Goal: Answer question/provide support

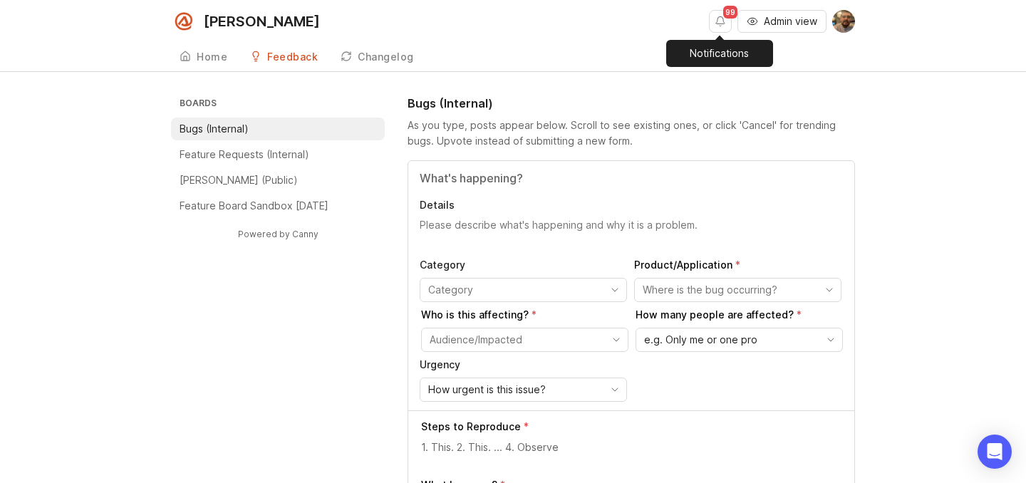
click at [722, 30] on button "Notifications" at bounding box center [720, 21] width 23 height 23
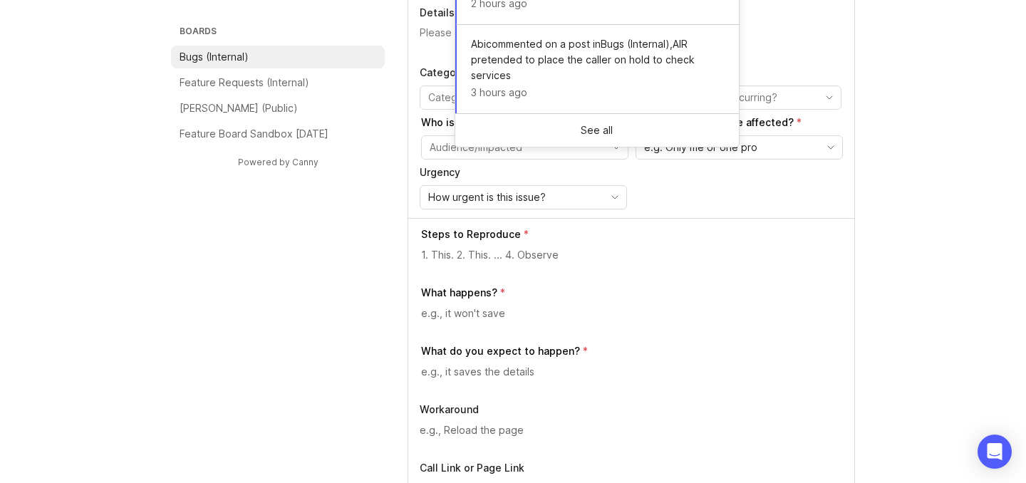
scroll to position [204, 0]
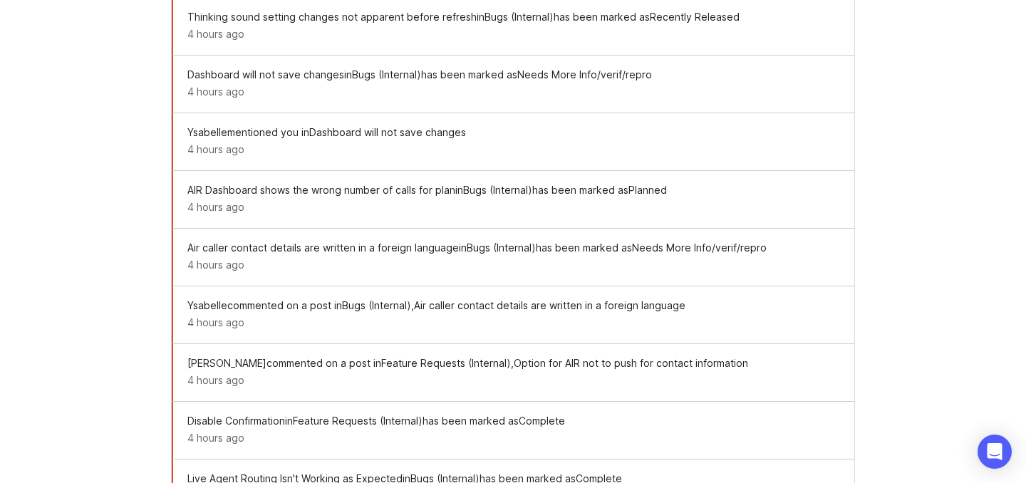
scroll to position [1067, 0]
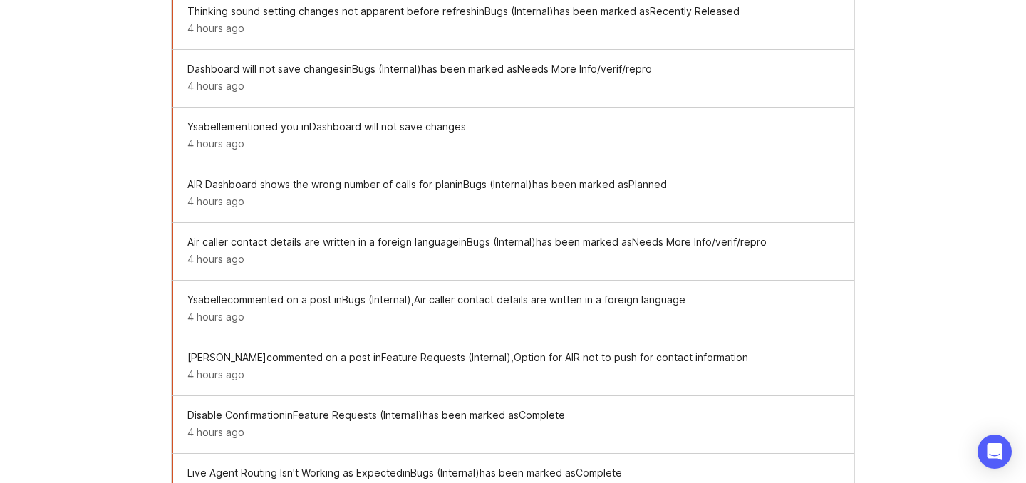
click at [400, 160] on div "[PERSON_NAME] mentioned you in Dashboard will not save changes 4 hours ago" at bounding box center [513, 137] width 683 height 58
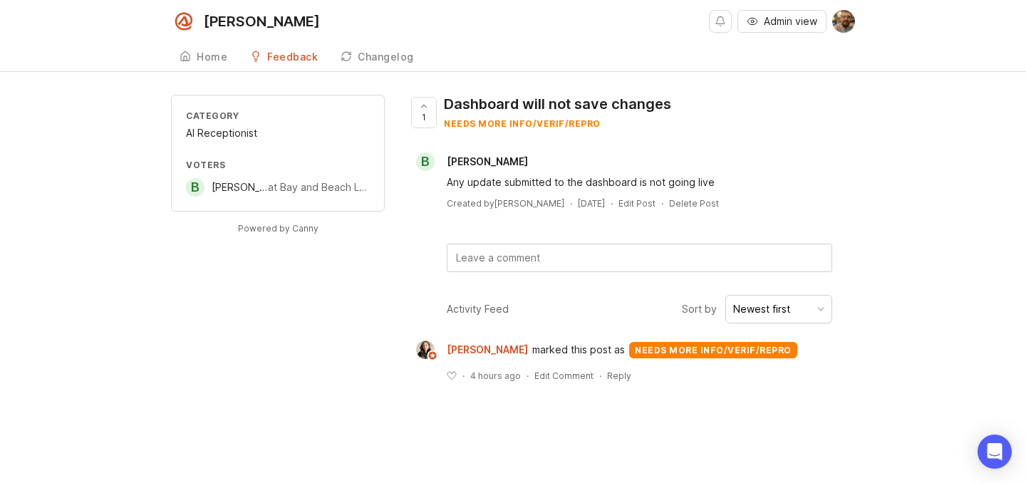
click at [483, 186] on div "Any update submitted to the dashboard is not going live" at bounding box center [640, 183] width 386 height 16
click at [534, 358] on span "marked this post as needs more info/verif/repro" at bounding box center [664, 350] width 265 height 19
drag, startPoint x: 576, startPoint y: 371, endPoint x: 606, endPoint y: 373, distance: 30.0
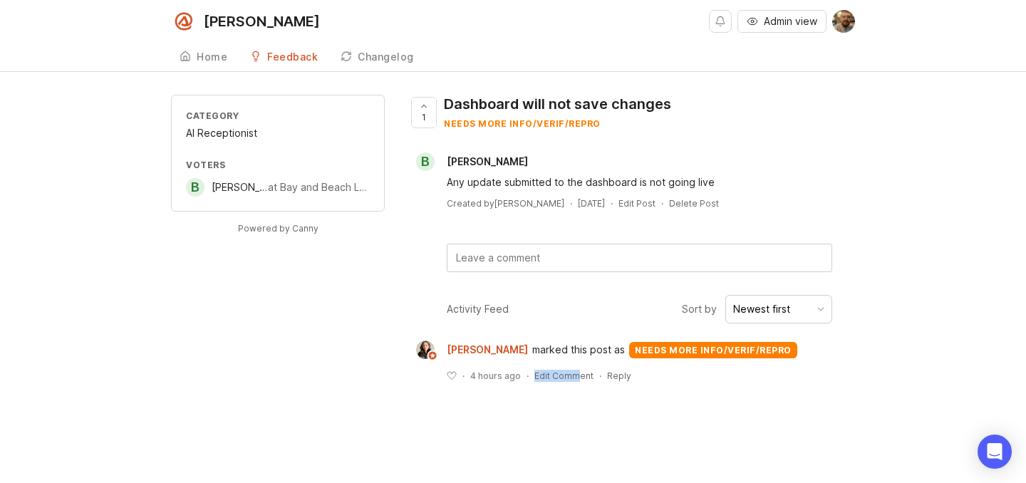
click at [599, 372] on div "﻿ · 4 hours ago · Edit Comment · Reply" at bounding box center [640, 376] width 386 height 12
click at [608, 373] on div "Reply" at bounding box center [619, 376] width 24 height 12
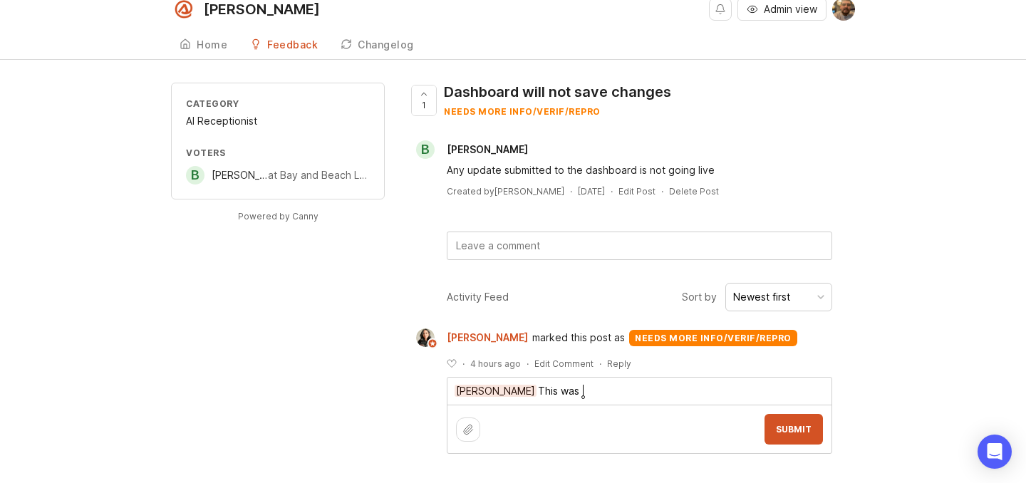
type textarea "[PERSON_NAME] This was"
click at [201, 31] on link "Home" at bounding box center [203, 45] width 65 height 29
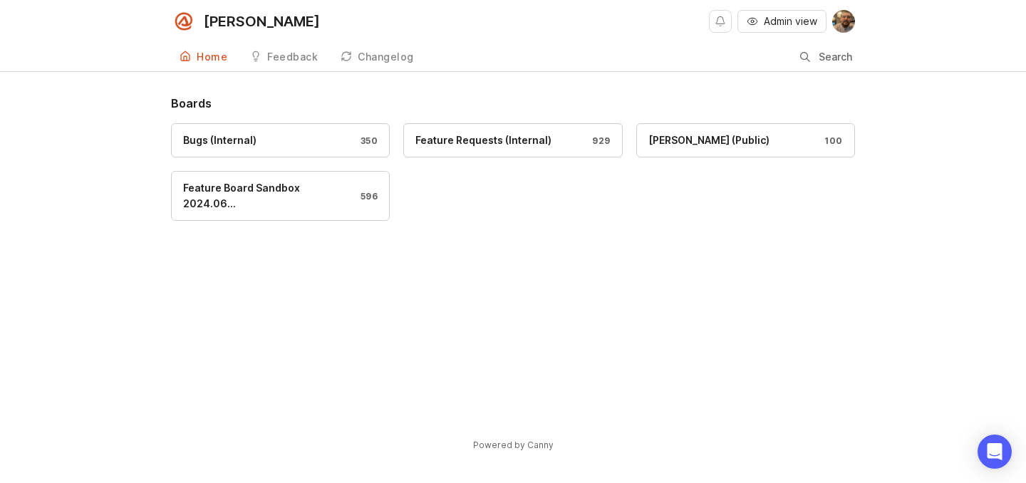
click at [273, 54] on div "Feedback" at bounding box center [292, 57] width 51 height 10
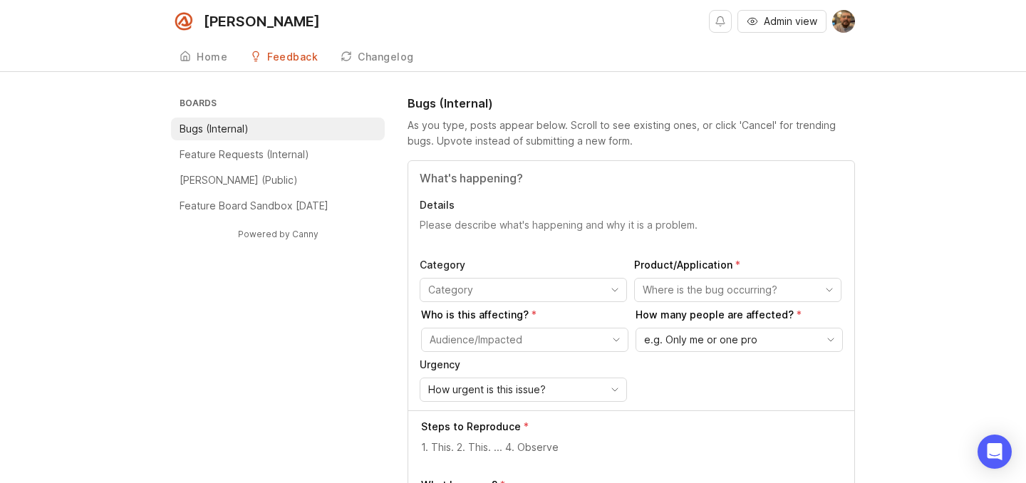
click at [405, 58] on div "Changelog" at bounding box center [386, 57] width 56 height 10
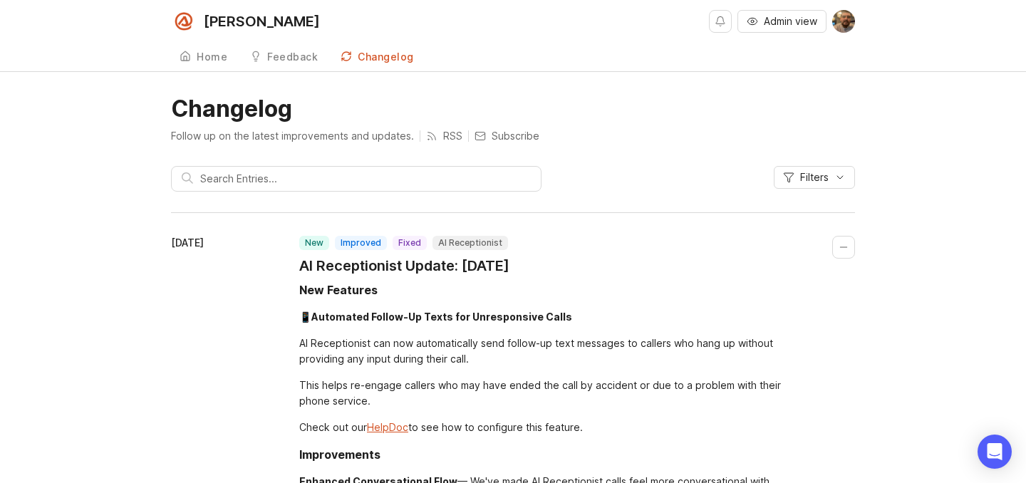
click at [269, 60] on div "Feedback" at bounding box center [292, 57] width 51 height 10
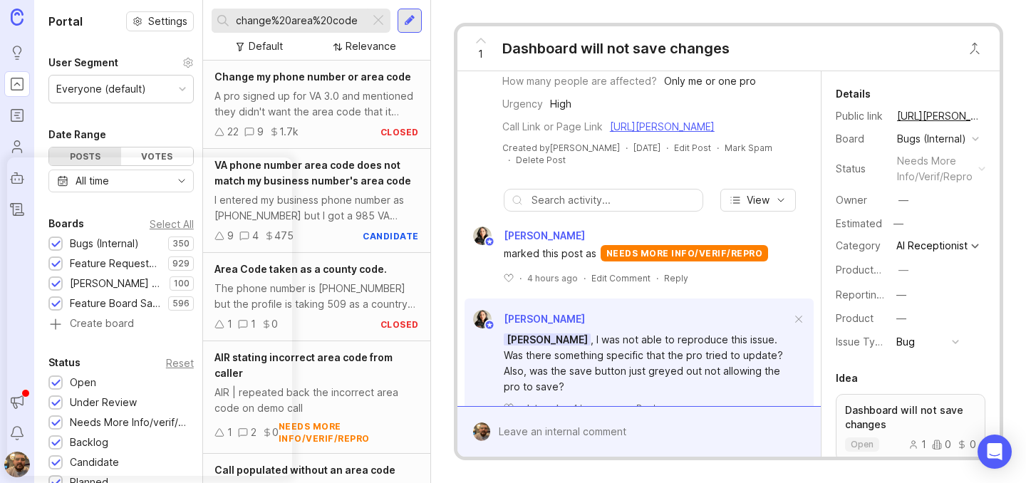
scroll to position [261, 0]
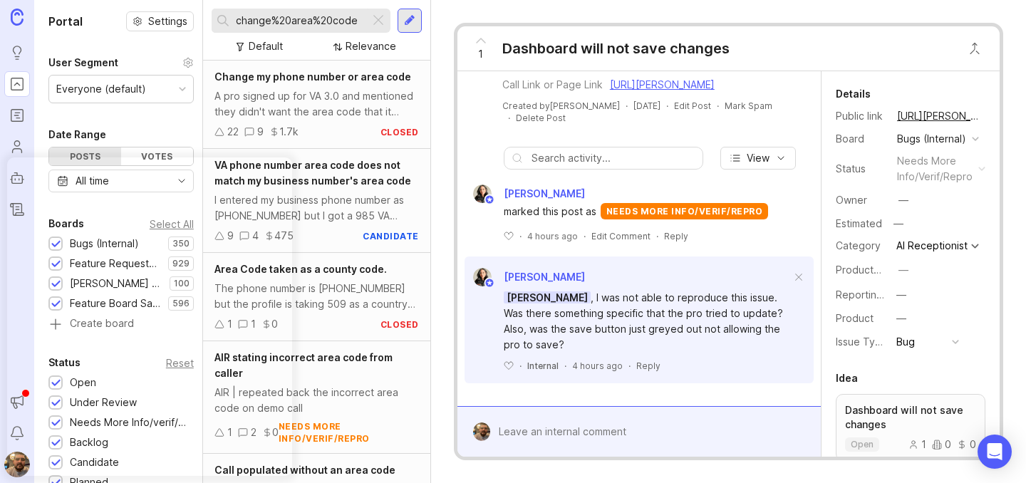
click at [641, 368] on div "Reply" at bounding box center [648, 366] width 24 height 12
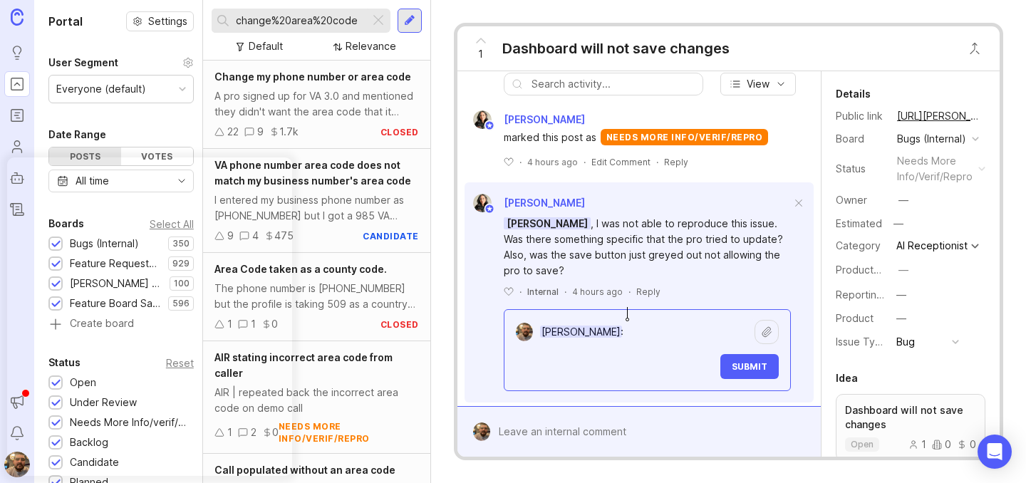
scroll to position [353, 0]
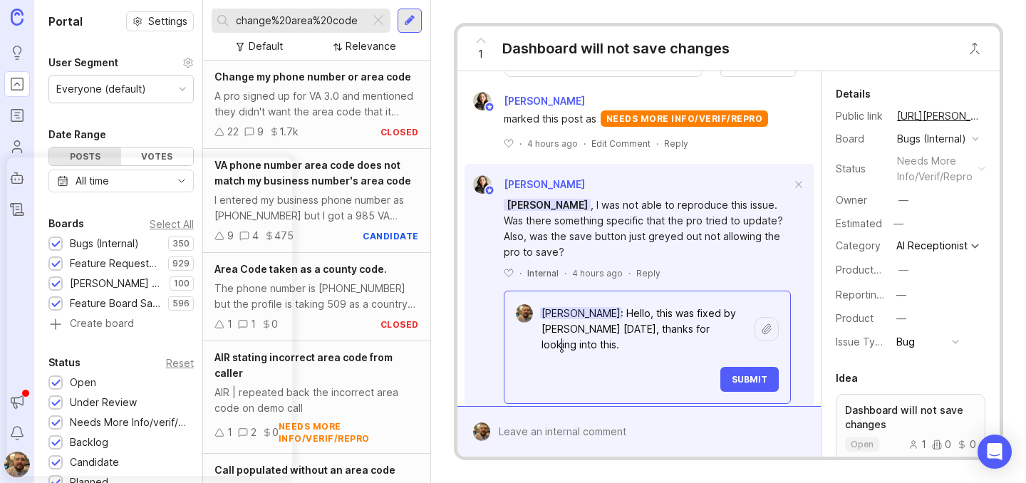
type textarea "Ysabelle Eugenio: Hello, this was fixed by Ben 2 days ago, thanks for looking i…"
click at [732, 387] on button "Submit" at bounding box center [749, 379] width 58 height 25
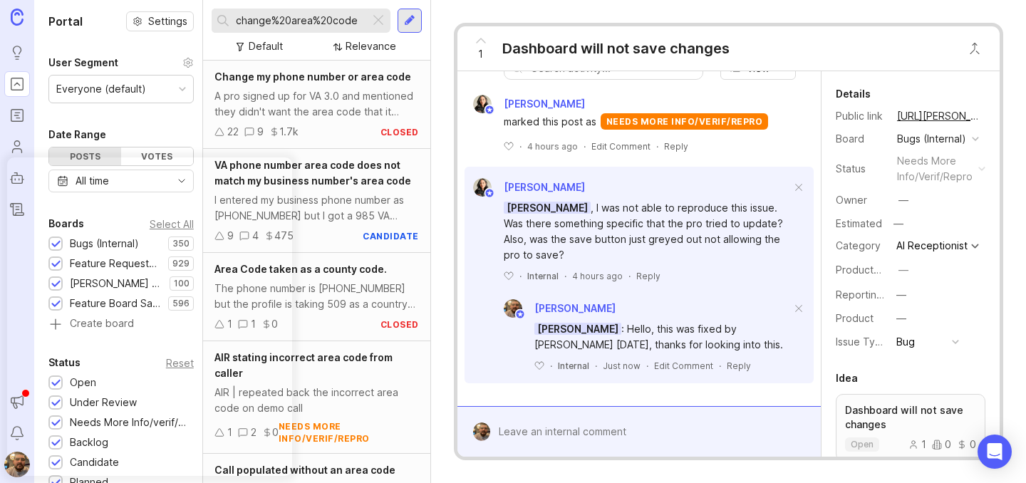
scroll to position [351, 0]
